Goal: Check status: Check status

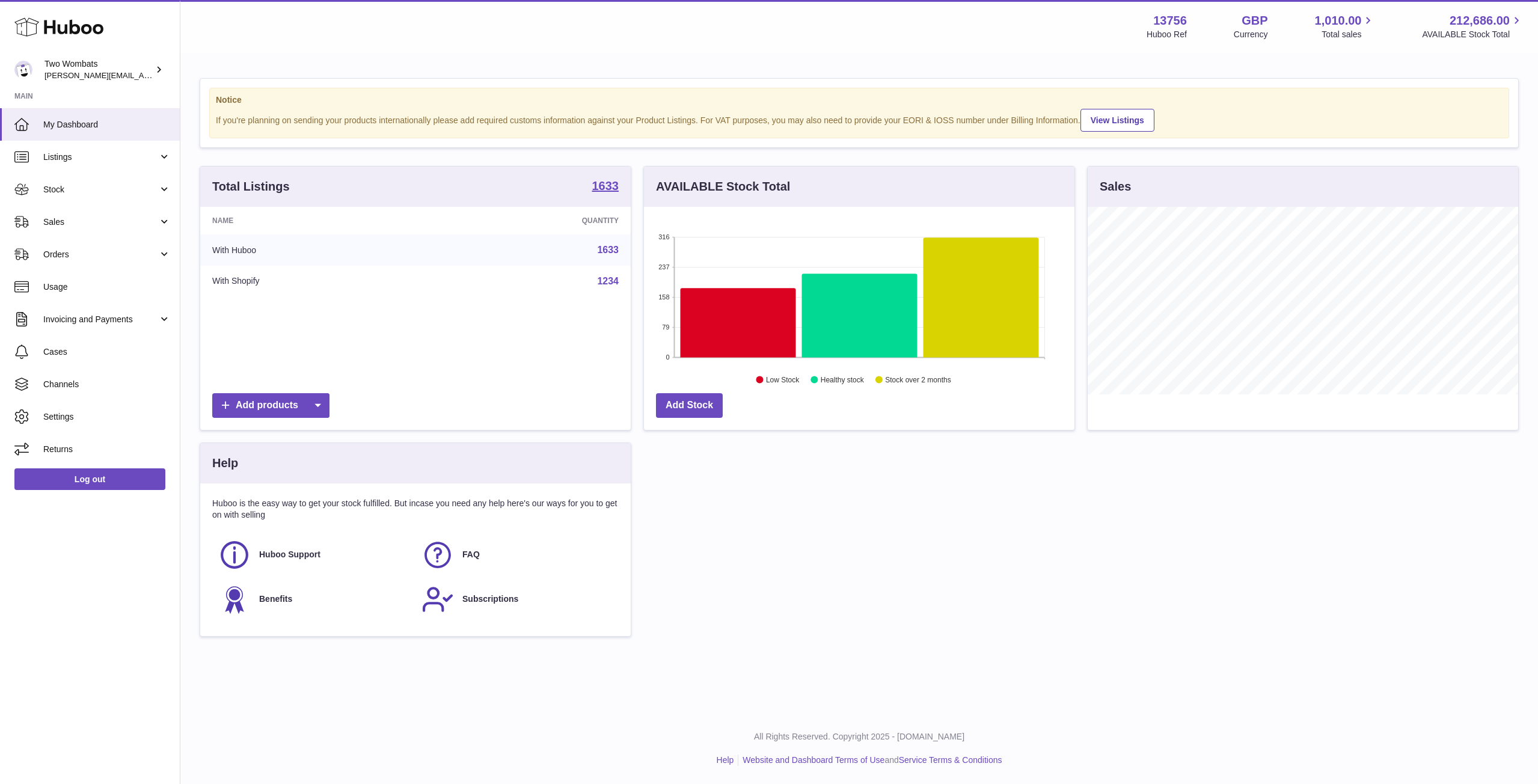
scroll to position [188, 431]
click at [148, 197] on link "Stock" at bounding box center [90, 189] width 180 height 32
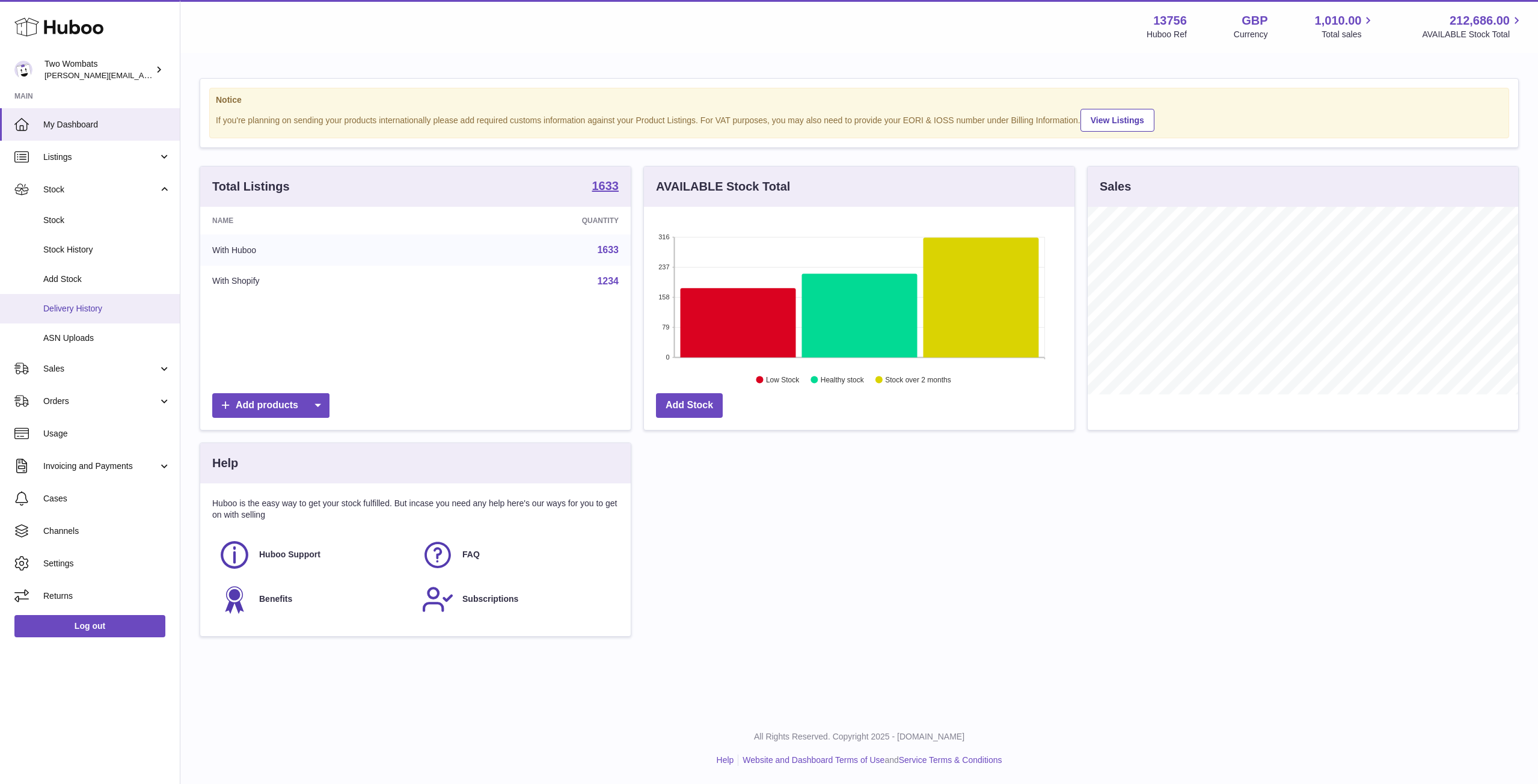
click at [87, 307] on span "Delivery History" at bounding box center [107, 309] width 128 height 12
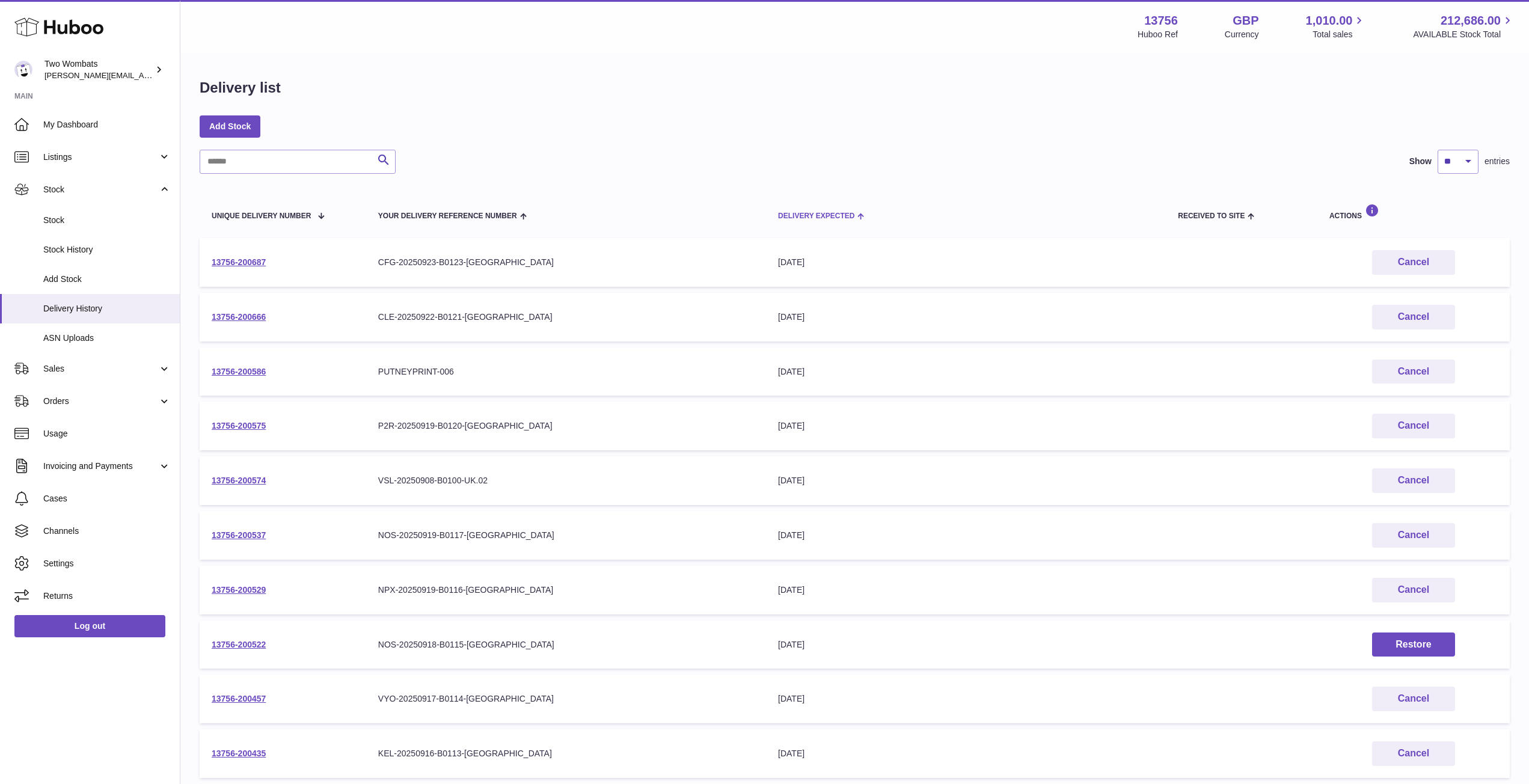
scroll to position [126, 0]
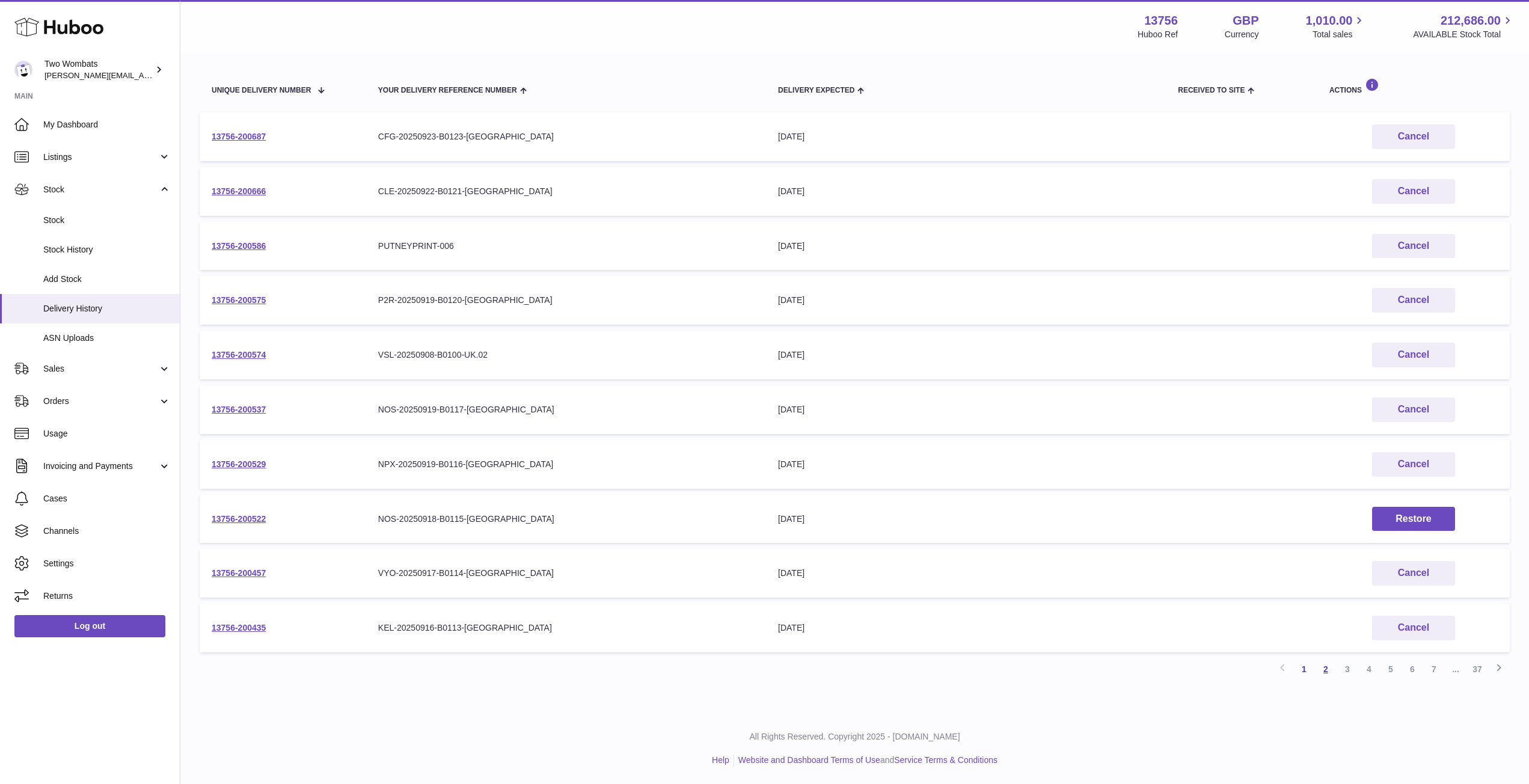
click at [1328, 669] on link "2" at bounding box center [1325, 668] width 21 height 21
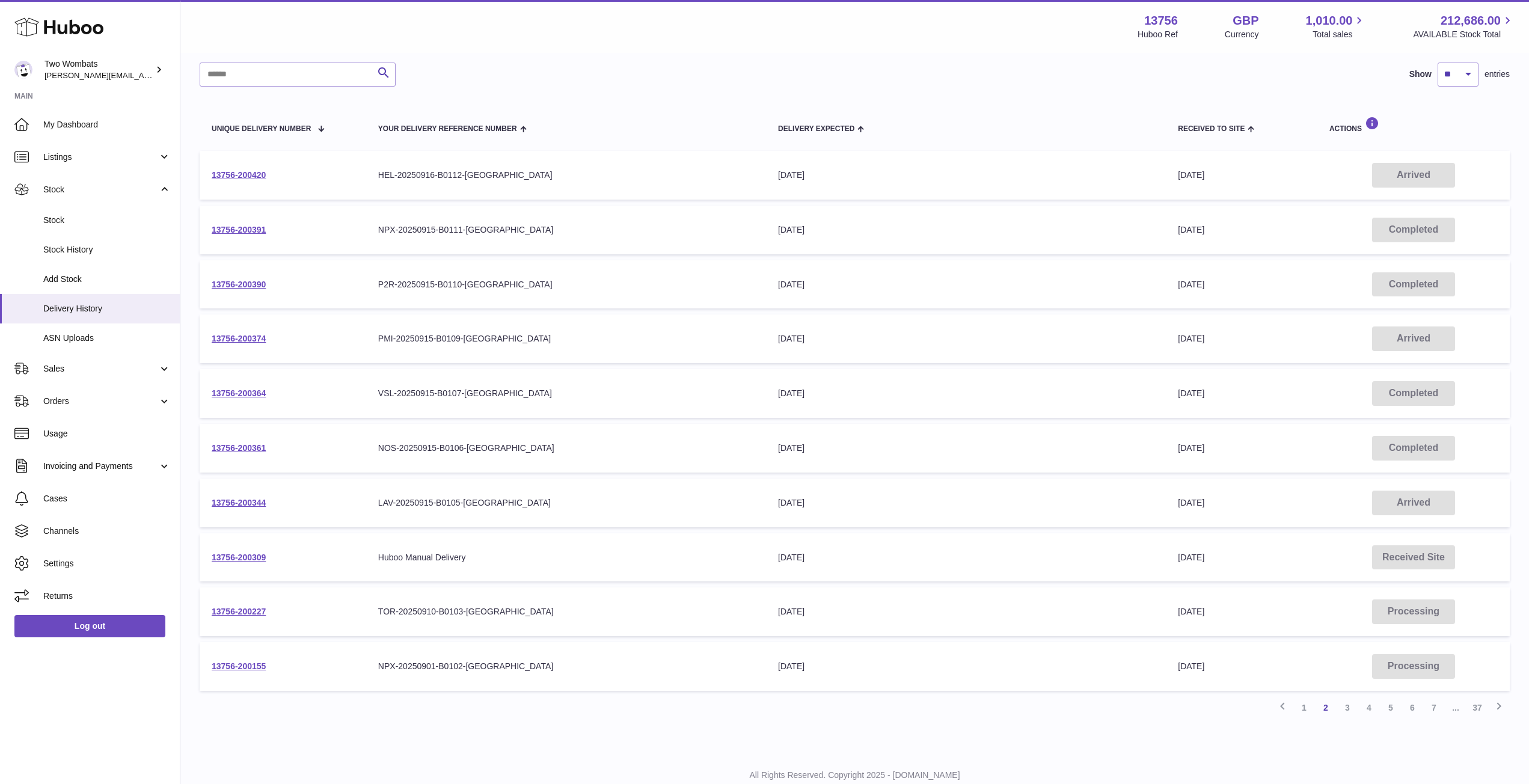
scroll to position [87, 0]
click at [1303, 711] on link "1" at bounding box center [1304, 708] width 21 height 21
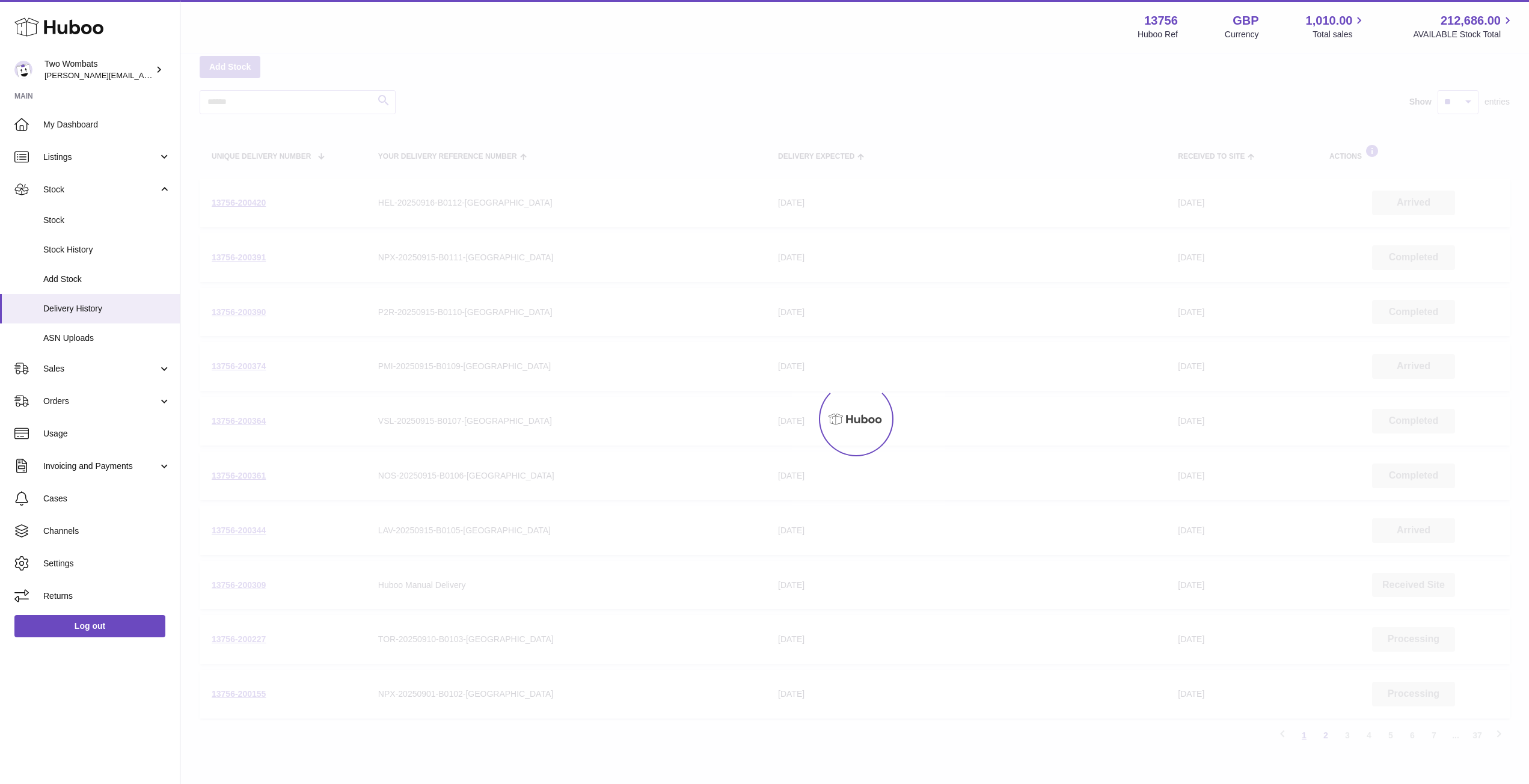
scroll to position [54, 0]
